Goal: Contribute content

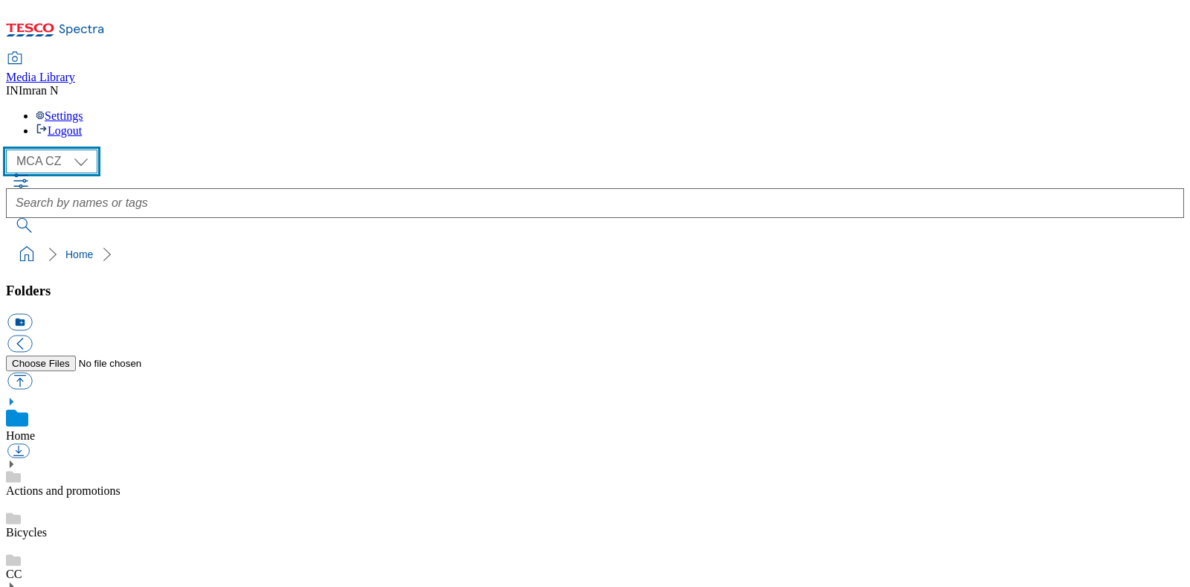
click at [92, 150] on select "MCA CZ MCA HU MCA MY MCA SK MCA TH MCA UK" at bounding box center [52, 162] width 92 height 24
select select "flare-mca-sk"
click at [10, 150] on select "MCA CZ MCA HU MCA MY MCA SK MCA TH MCA UK" at bounding box center [52, 162] width 92 height 24
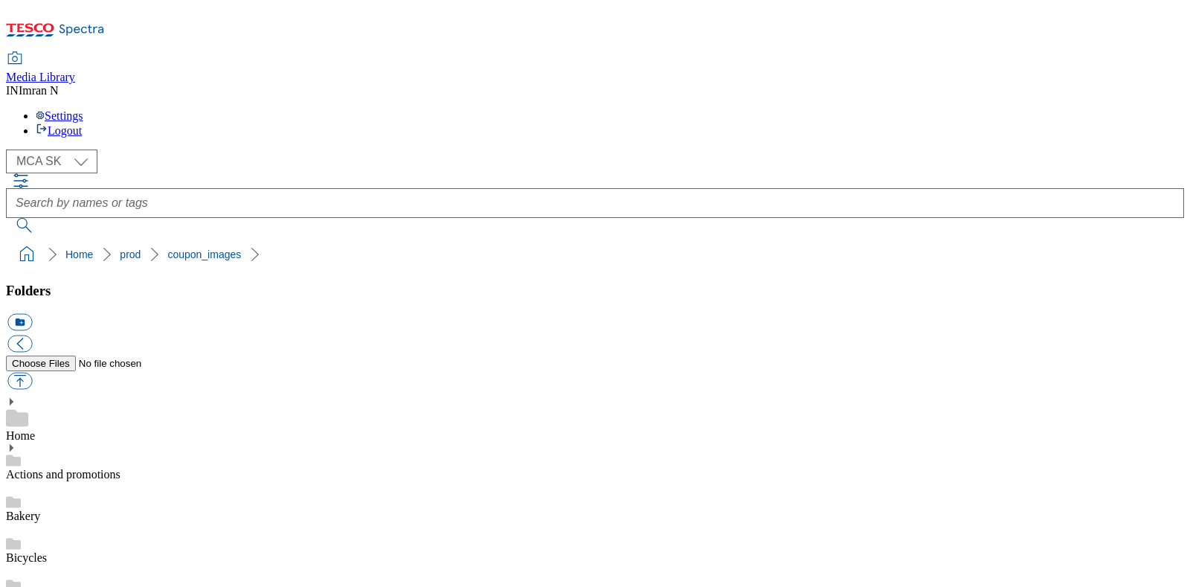
copy span "247907"
click at [963, 240] on ol "Home prod coupon_images" at bounding box center [599, 254] width 1169 height 28
click at [32, 373] on button "button" at bounding box center [19, 381] width 25 height 17
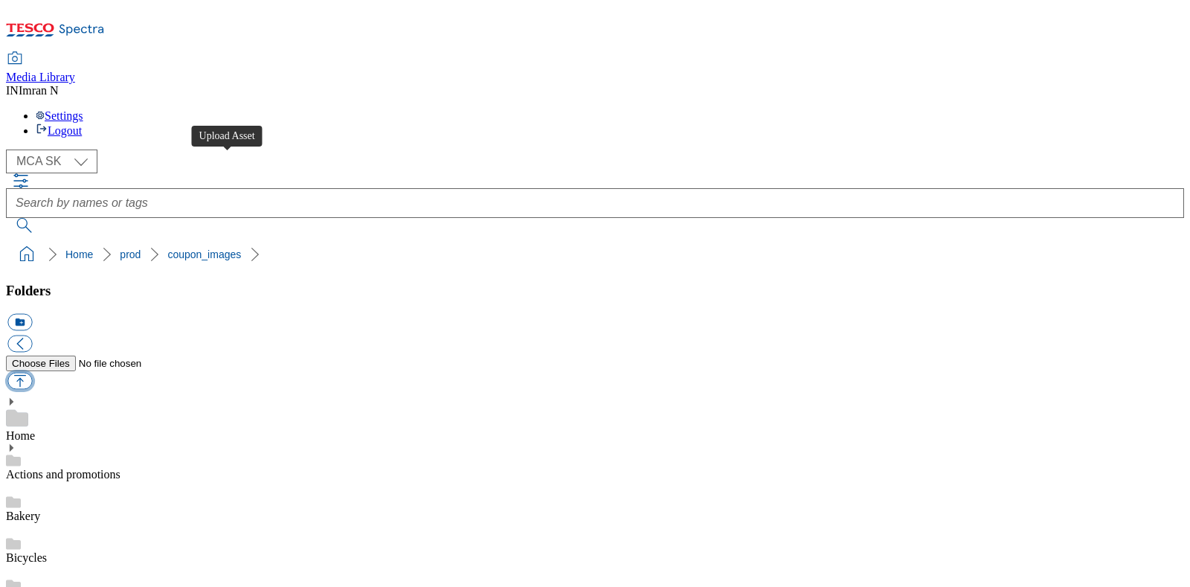
type input "C:\fakepath\U57_1101_F.jpg"
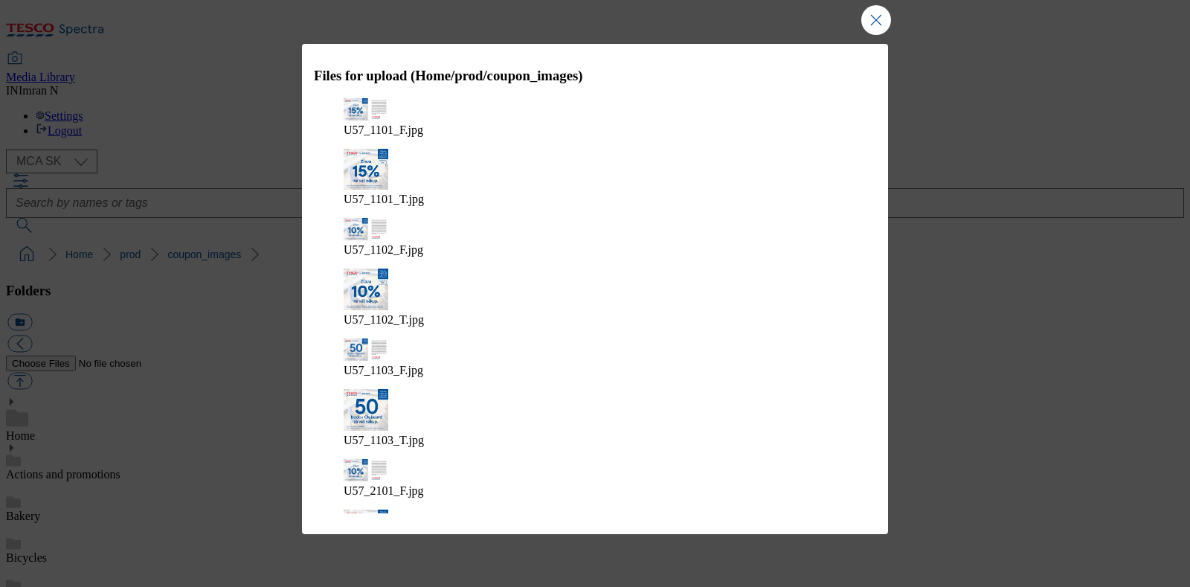
scroll to position [35, 0]
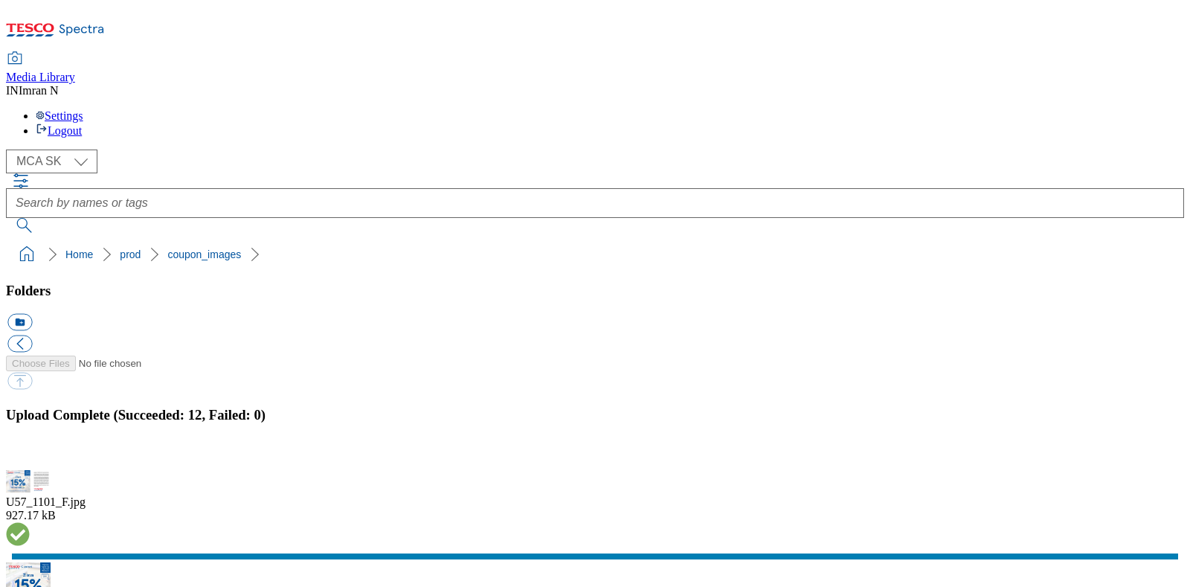
select select "flare-mca-sk"
click at [702, 240] on ol "Home prod coupon_images" at bounding box center [599, 254] width 1169 height 28
click at [30, 455] on button "button" at bounding box center [18, 462] width 22 height 14
